Goal: Navigation & Orientation: Understand site structure

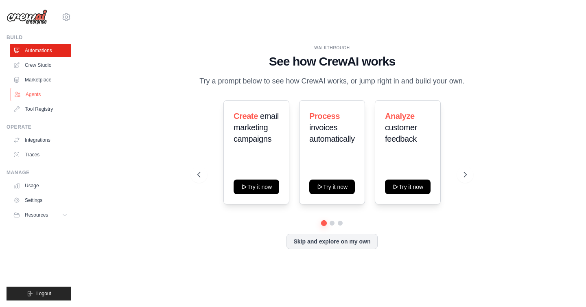
click at [37, 95] on link "Agents" at bounding box center [41, 94] width 61 height 13
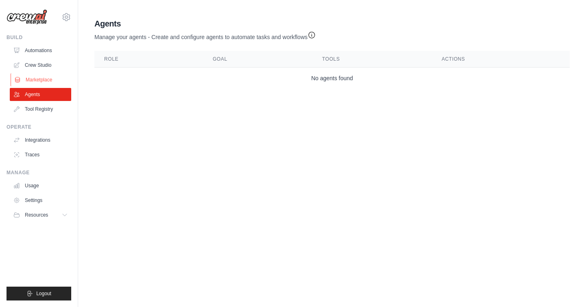
click at [51, 83] on link "Marketplace" at bounding box center [41, 79] width 61 height 13
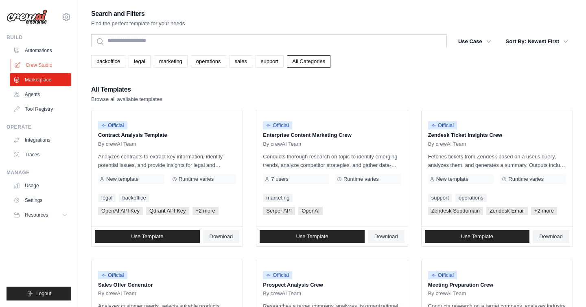
click at [47, 62] on link "Crew Studio" at bounding box center [41, 65] width 61 height 13
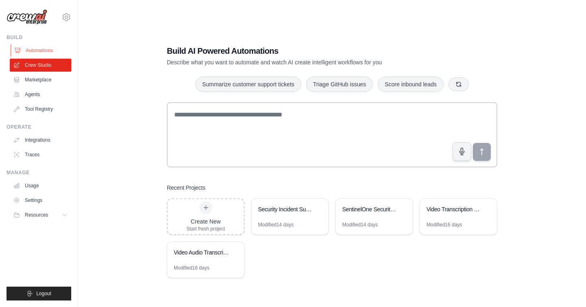
click at [47, 50] on link "Automations" at bounding box center [41, 50] width 61 height 13
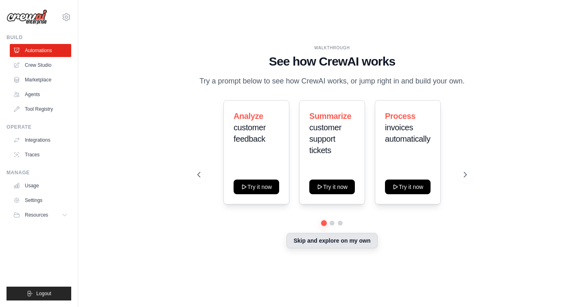
click at [356, 245] on button "Skip and explore on my own" at bounding box center [332, 240] width 91 height 15
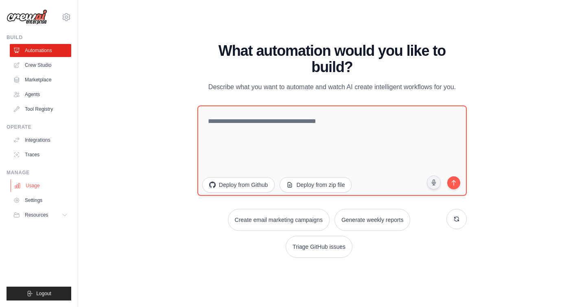
click at [48, 189] on link "Usage" at bounding box center [41, 185] width 61 height 13
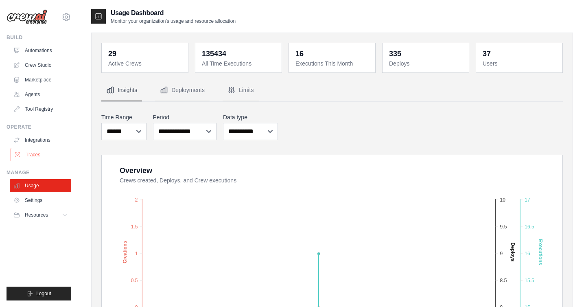
click at [30, 154] on link "Traces" at bounding box center [41, 154] width 61 height 13
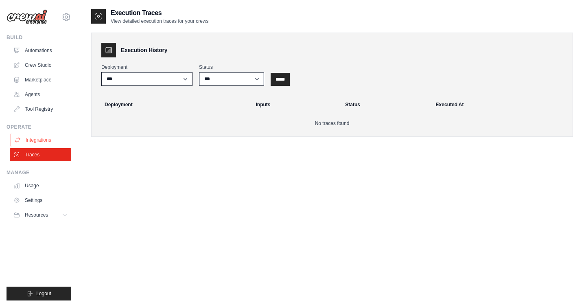
click at [44, 141] on link "Integrations" at bounding box center [41, 140] width 61 height 13
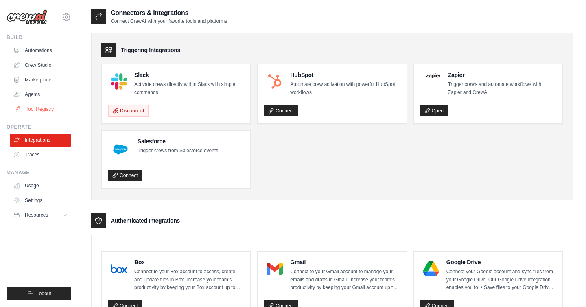
click at [46, 112] on link "Tool Registry" at bounding box center [41, 109] width 61 height 13
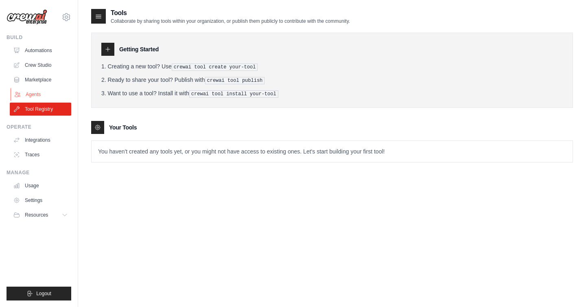
click at [46, 95] on link "Agents" at bounding box center [41, 94] width 61 height 13
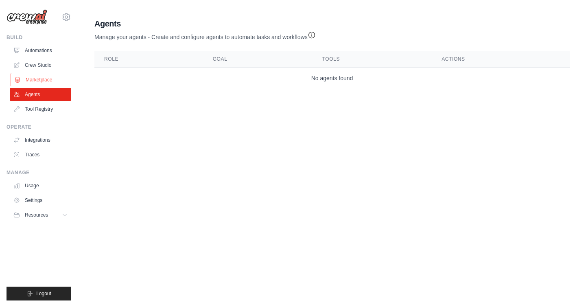
click at [48, 82] on link "Marketplace" at bounding box center [41, 79] width 61 height 13
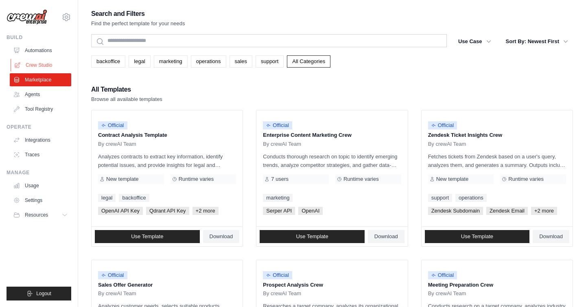
click at [48, 67] on link "Crew Studio" at bounding box center [41, 65] width 61 height 13
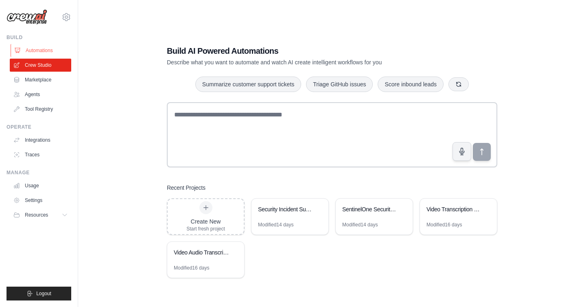
click at [48, 56] on link "Automations" at bounding box center [41, 50] width 61 height 13
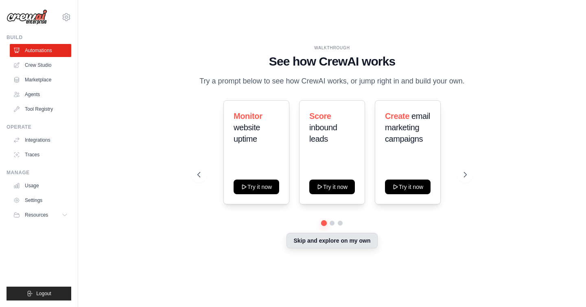
click at [325, 241] on button "Skip and explore on my own" at bounding box center [332, 240] width 91 height 15
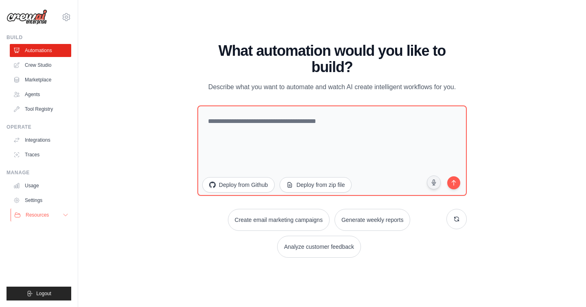
click at [58, 216] on button "Resources" at bounding box center [41, 214] width 61 height 13
click at [44, 188] on link "Usage" at bounding box center [41, 185] width 61 height 13
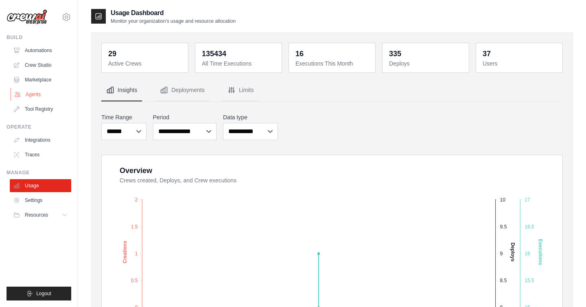
click at [39, 94] on link "Agents" at bounding box center [41, 94] width 61 height 13
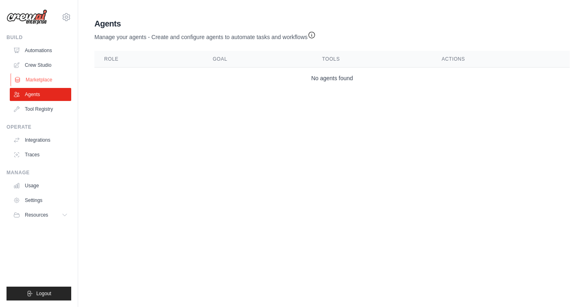
click at [48, 80] on link "Marketplace" at bounding box center [41, 79] width 61 height 13
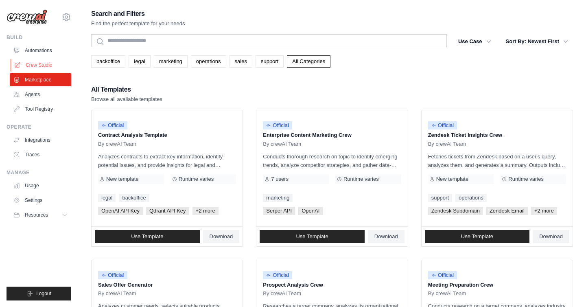
click at [31, 62] on link "Crew Studio" at bounding box center [41, 65] width 61 height 13
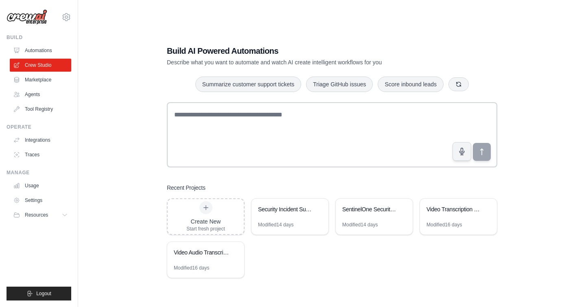
click at [278, 246] on div "Create New Start fresh project Security Incident Summarizer Modified 14 days Se…" at bounding box center [332, 238] width 331 height 80
